Goal: Information Seeking & Learning: Learn about a topic

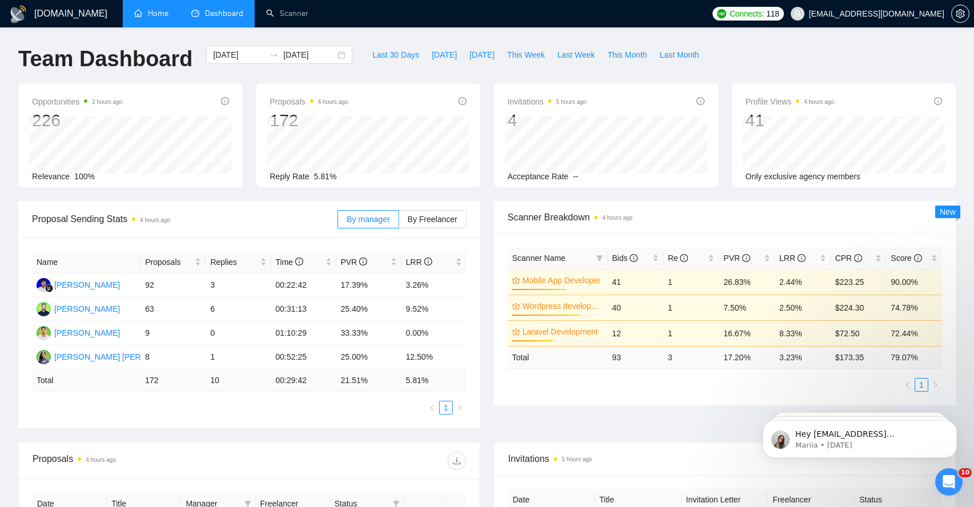
click at [152, 13] on link "Home" at bounding box center [151, 14] width 34 height 10
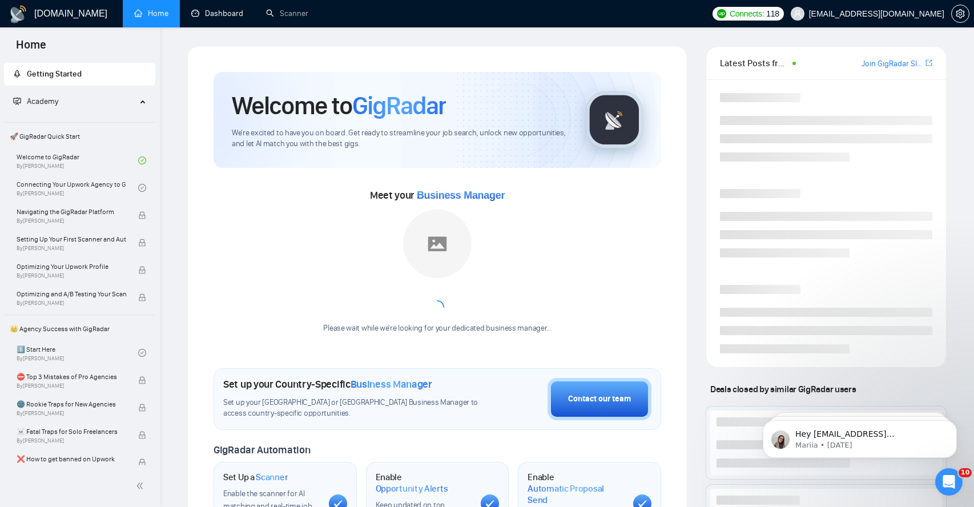
click at [206, 13] on link "Dashboard" at bounding box center [217, 14] width 52 height 10
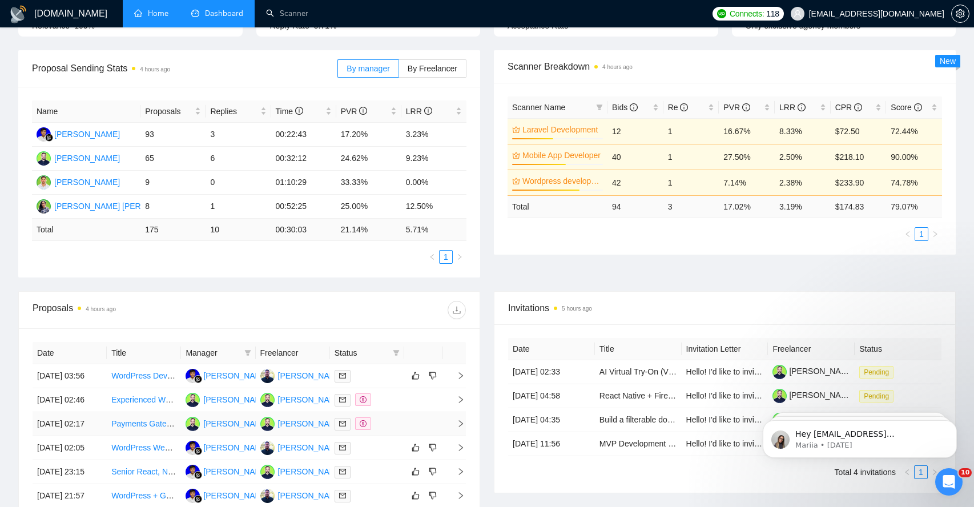
scroll to position [355, 0]
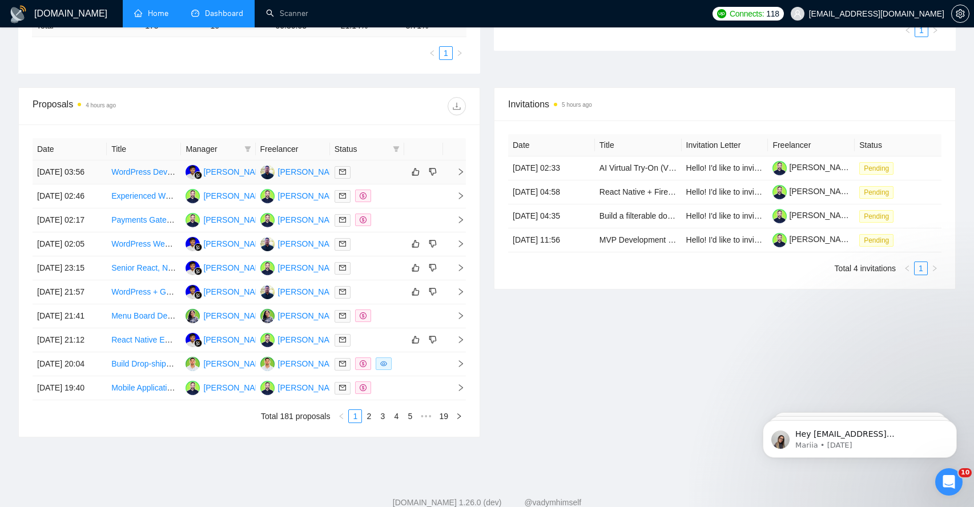
click at [452, 176] on span "right" at bounding box center [456, 172] width 17 height 8
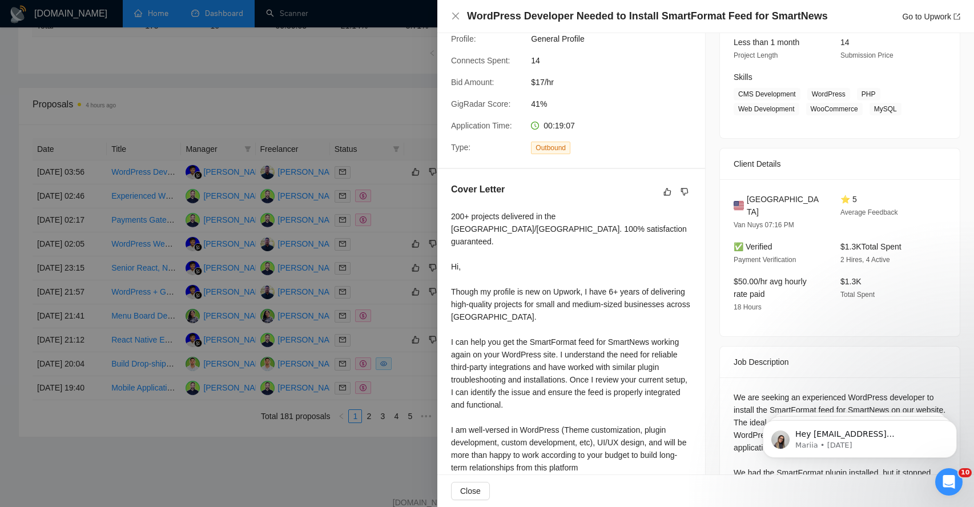
scroll to position [153, 0]
click at [574, 275] on div "200+ projects delivered in the [GEOGRAPHIC_DATA]/[GEOGRAPHIC_DATA]. 100% satisf…" at bounding box center [571, 390] width 240 height 364
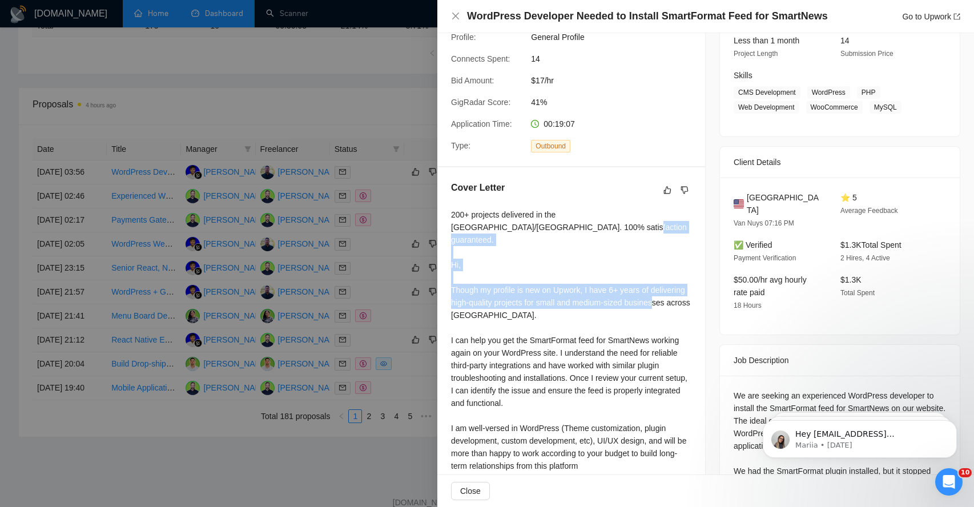
click at [574, 275] on div "200+ projects delivered in the [GEOGRAPHIC_DATA]/[GEOGRAPHIC_DATA]. 100% satisf…" at bounding box center [571, 390] width 240 height 364
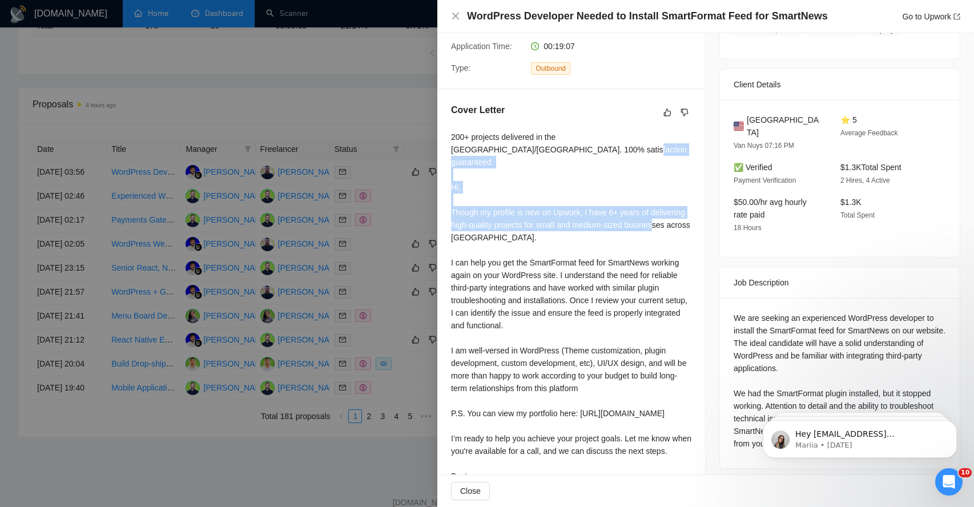
scroll to position [231, 0]
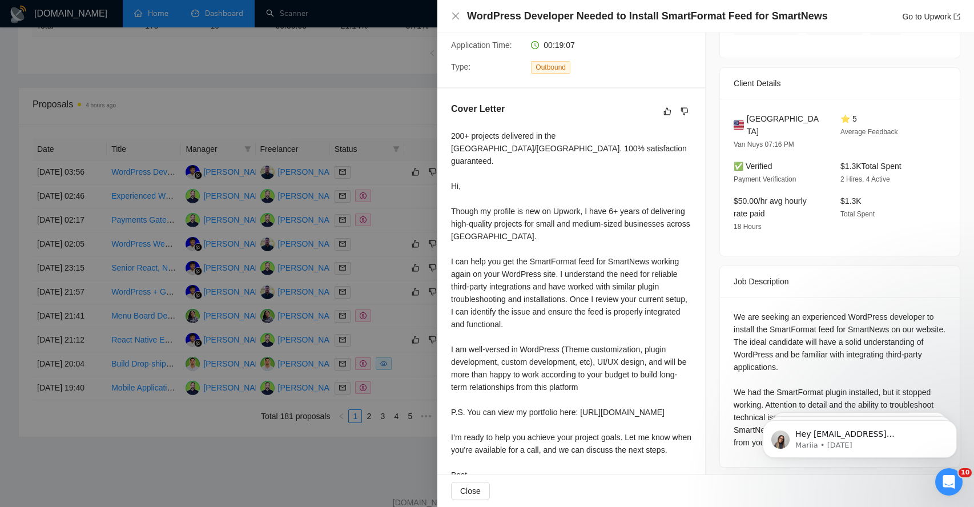
click at [567, 267] on div "200+ projects delivered in the [GEOGRAPHIC_DATA]/[GEOGRAPHIC_DATA]. 100% satisf…" at bounding box center [571, 312] width 240 height 364
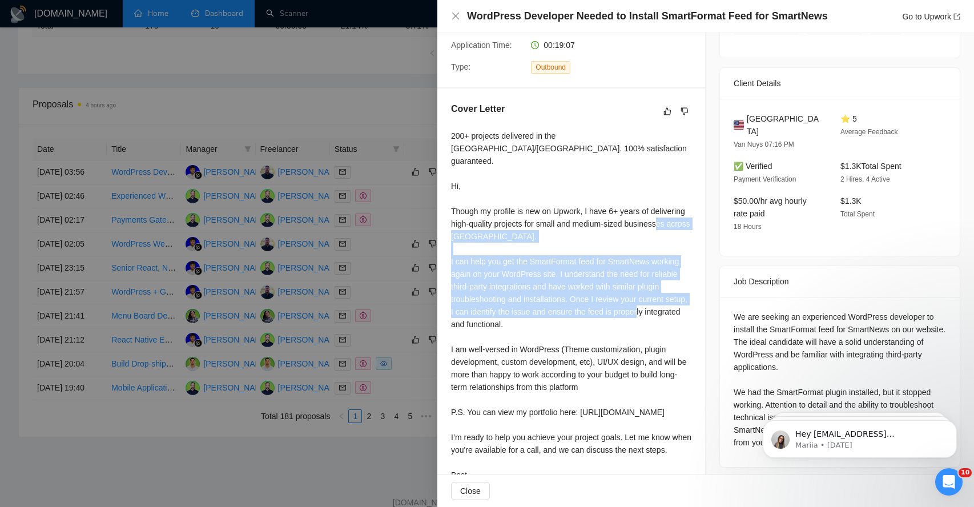
click at [567, 267] on div "200+ projects delivered in the [GEOGRAPHIC_DATA]/[GEOGRAPHIC_DATA]. 100% satisf…" at bounding box center [571, 312] width 240 height 364
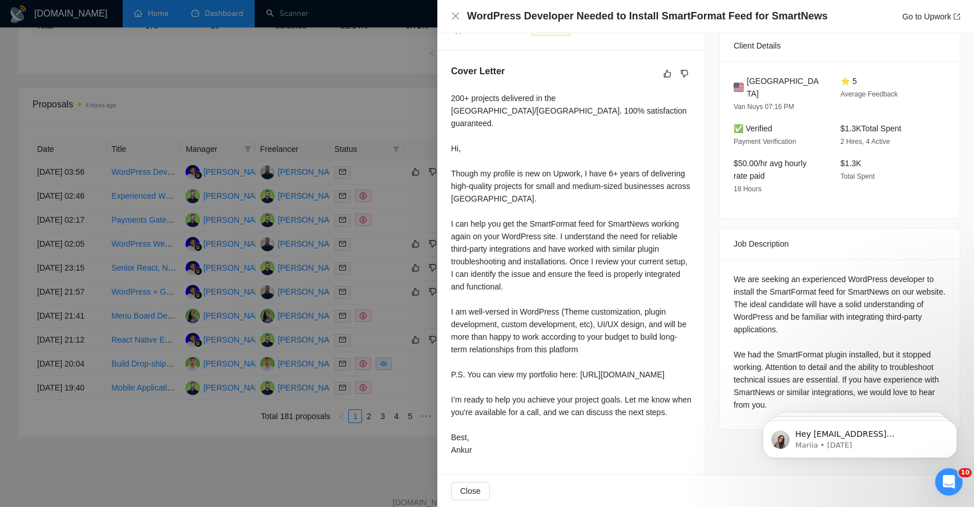
click at [567, 292] on div "200+ projects delivered in the [GEOGRAPHIC_DATA]/[GEOGRAPHIC_DATA]. 100% satisf…" at bounding box center [571, 274] width 240 height 364
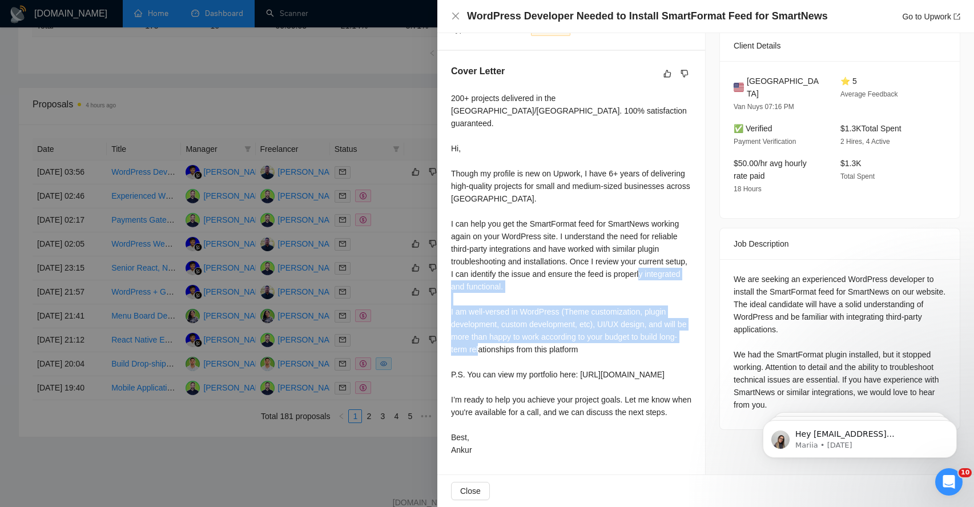
click at [567, 292] on div "200+ projects delivered in the [GEOGRAPHIC_DATA]/[GEOGRAPHIC_DATA]. 100% satisf…" at bounding box center [571, 274] width 240 height 364
click at [482, 488] on button "Close" at bounding box center [470, 491] width 39 height 18
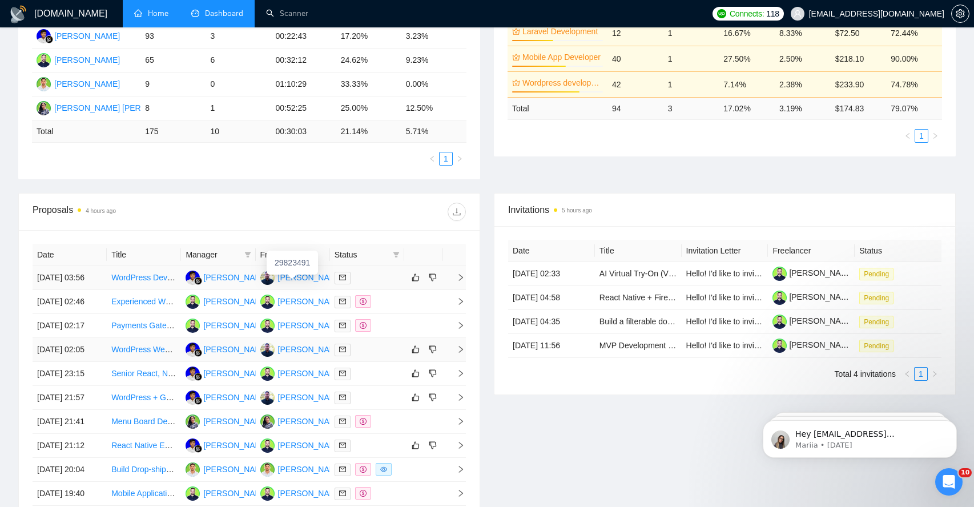
scroll to position [0, 0]
